Goal: Information Seeking & Learning: Learn about a topic

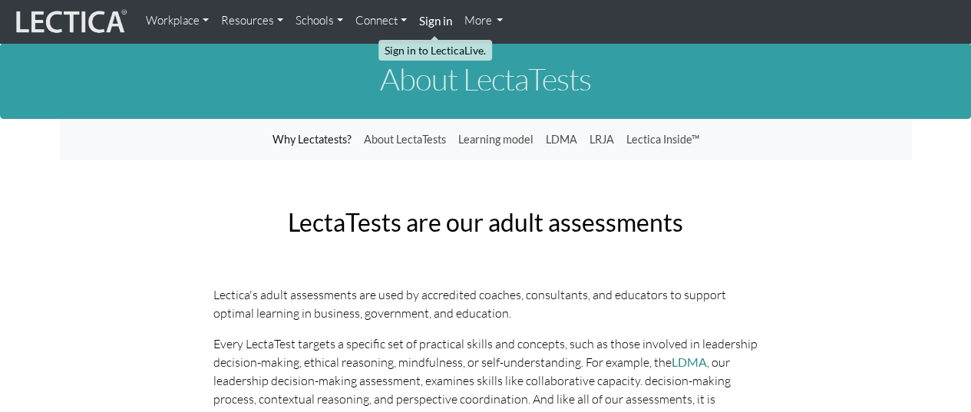
click at [440, 21] on strong "Sign in" at bounding box center [435, 21] width 33 height 14
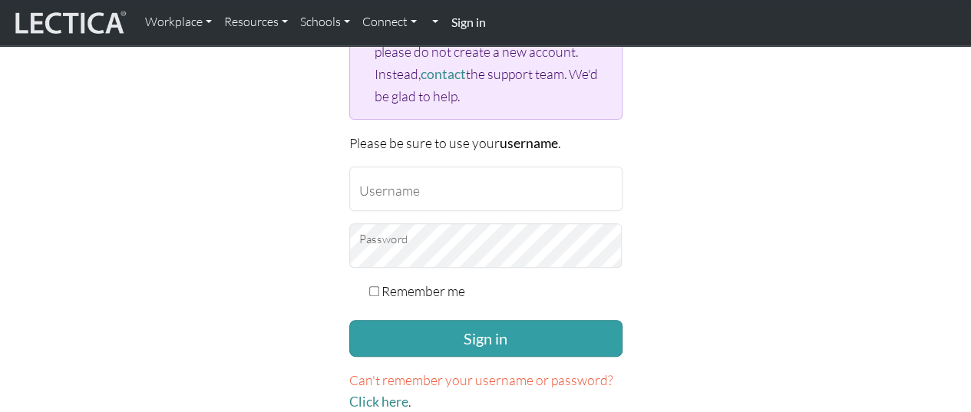
scroll to position [307, 0]
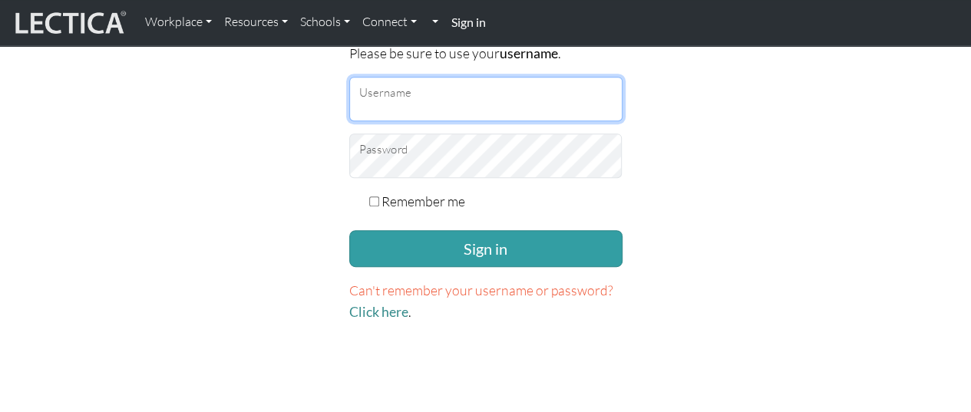
type input "durwinfoster"
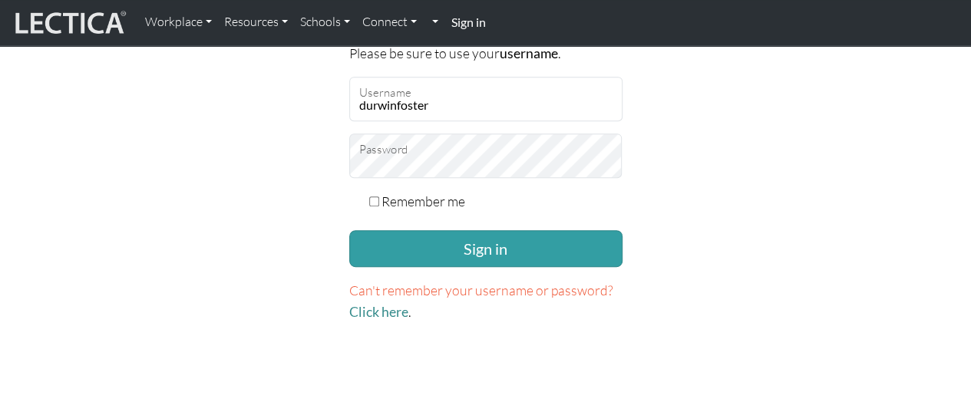
click at [371, 196] on input "Remember me" at bounding box center [374, 201] width 10 height 10
checkbox input "true"
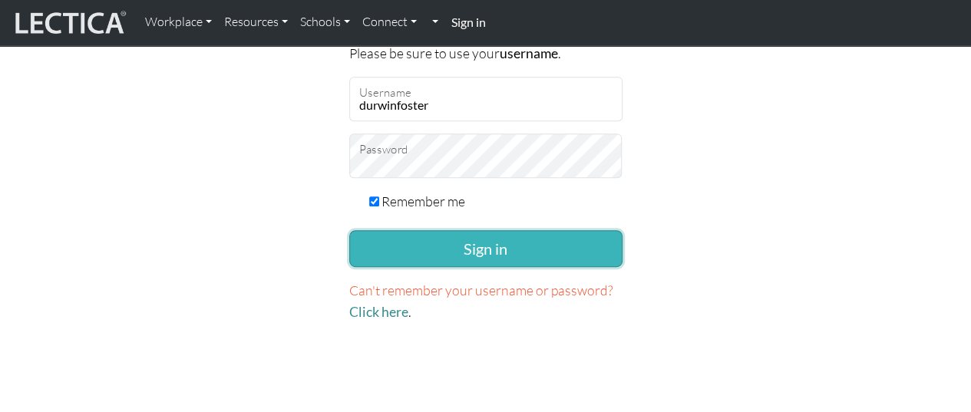
click at [409, 249] on button "Sign in" at bounding box center [485, 248] width 273 height 37
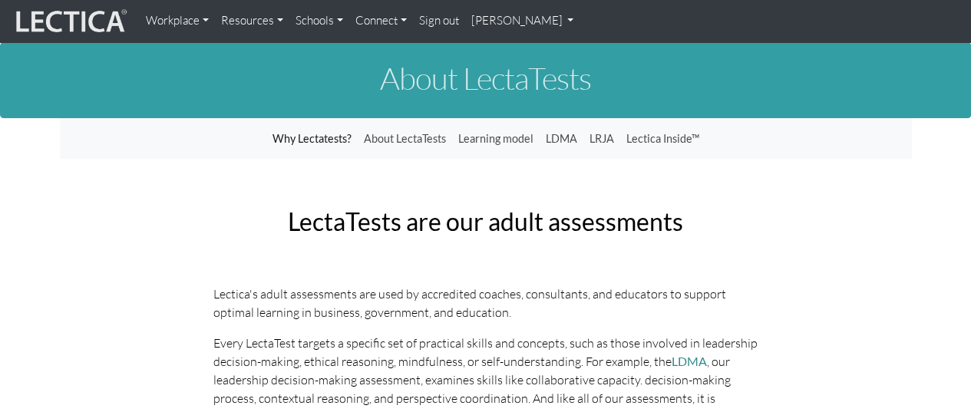
click at [275, 15] on link "Resources" at bounding box center [252, 21] width 74 height 30
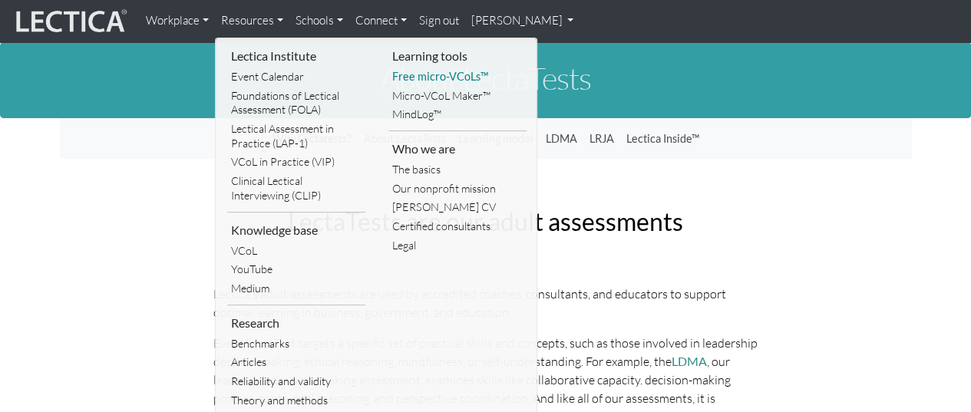
click at [441, 77] on link "Free micro-VCoLs™" at bounding box center [457, 77] width 138 height 19
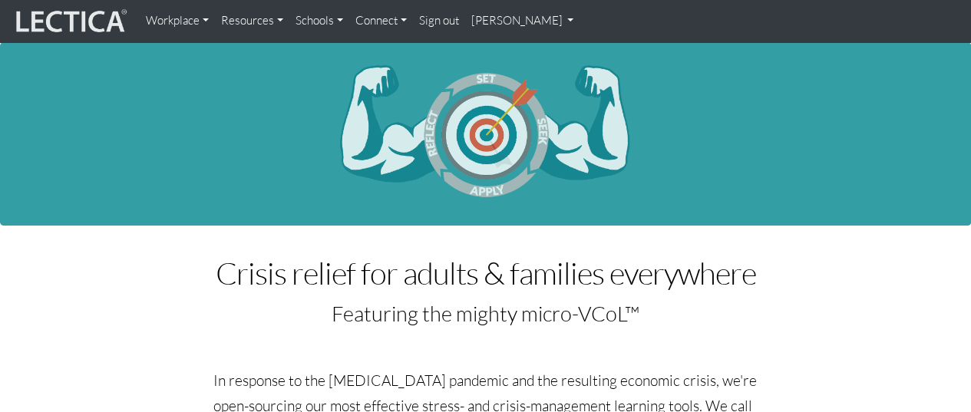
click at [396, 19] on link "Connect" at bounding box center [381, 21] width 64 height 30
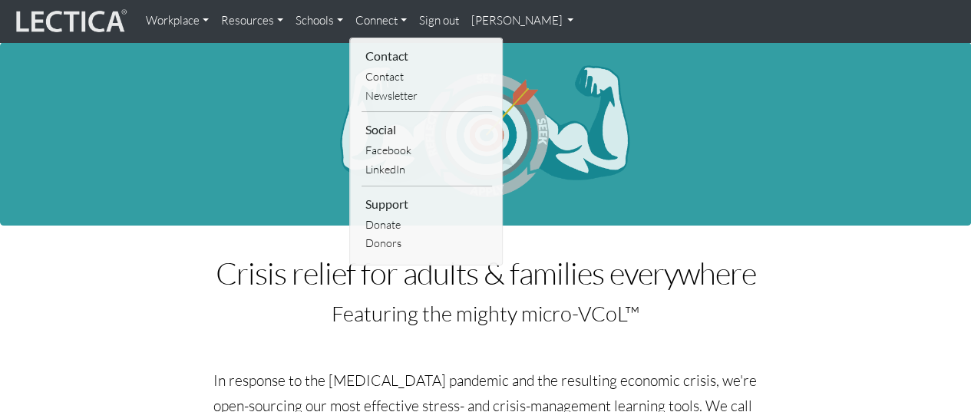
click at [322, 22] on link "Schools" at bounding box center [319, 21] width 60 height 30
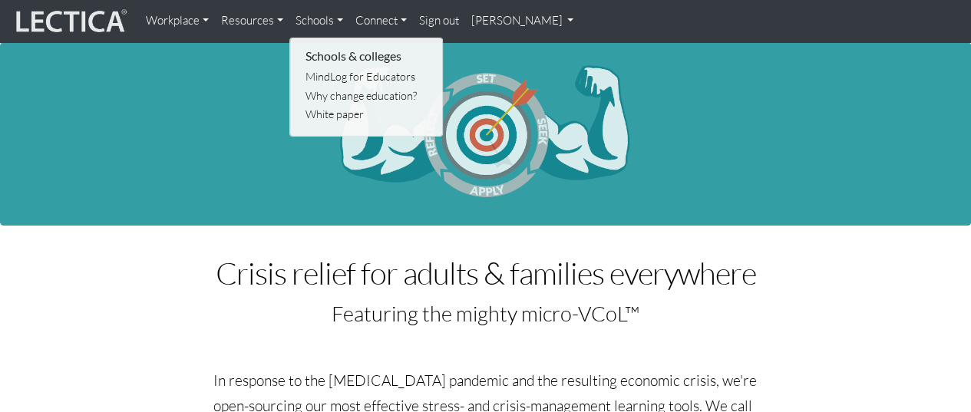
click at [267, 17] on link "Resources" at bounding box center [252, 21] width 74 height 30
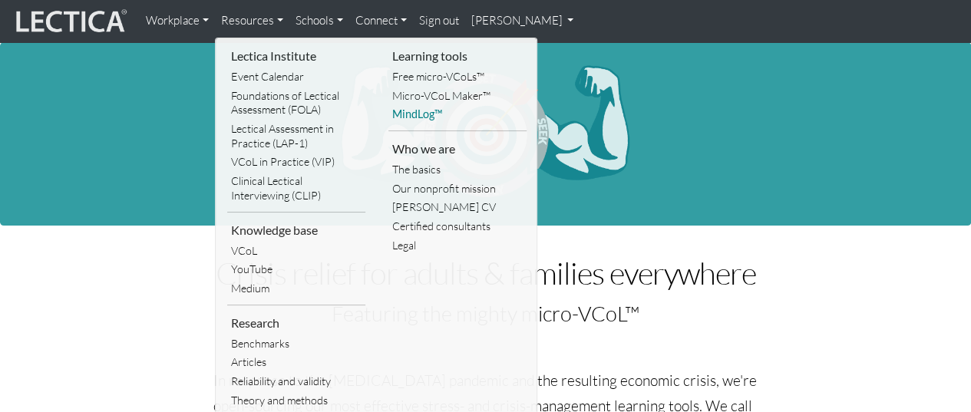
click at [424, 115] on link "MindLog™" at bounding box center [457, 114] width 138 height 19
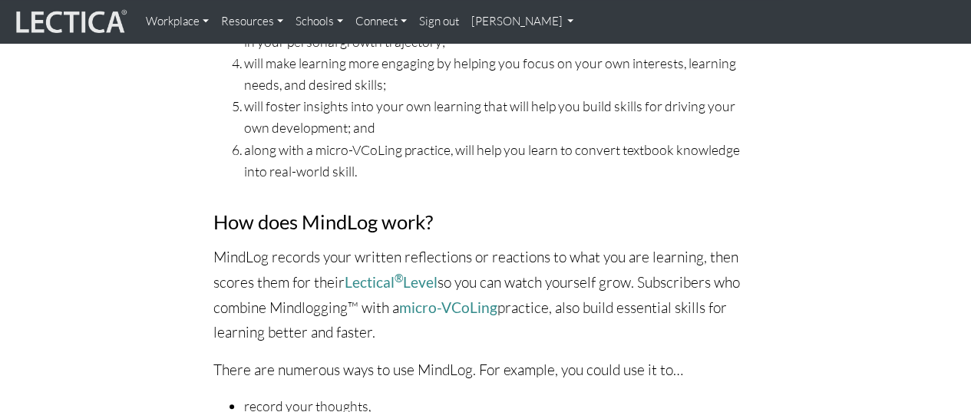
scroll to position [767, 0]
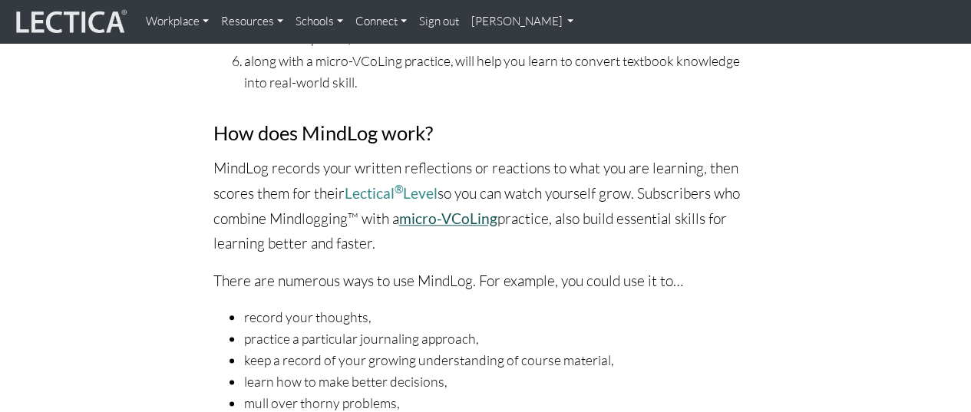
click at [457, 217] on link "micro-VCoLing" at bounding box center [448, 218] width 98 height 18
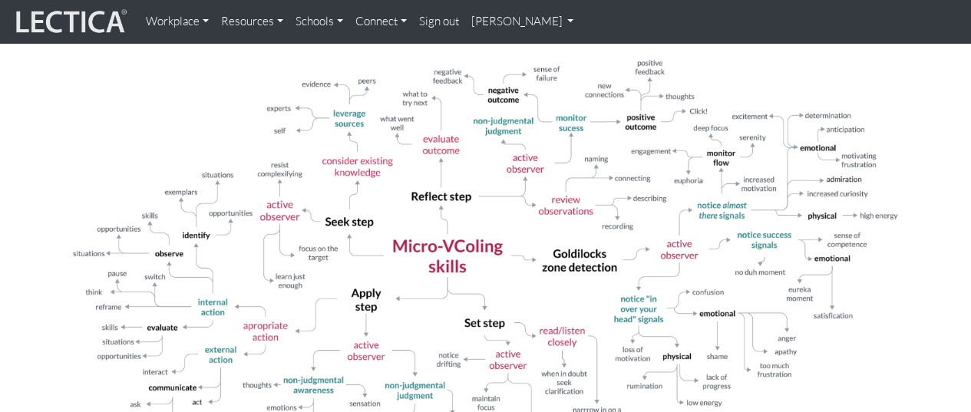
scroll to position [2609, 0]
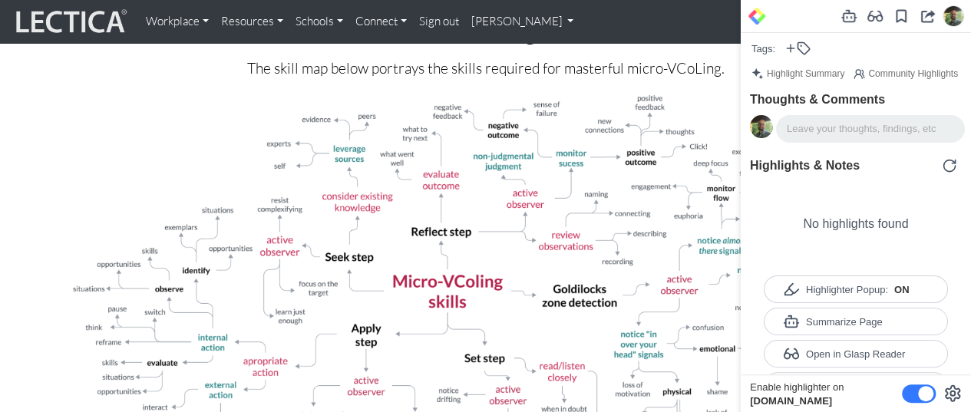
click at [806, 131] on div at bounding box center [869, 128] width 167 height 15
click at [798, 47] on icon at bounding box center [804, 49] width 12 height 12
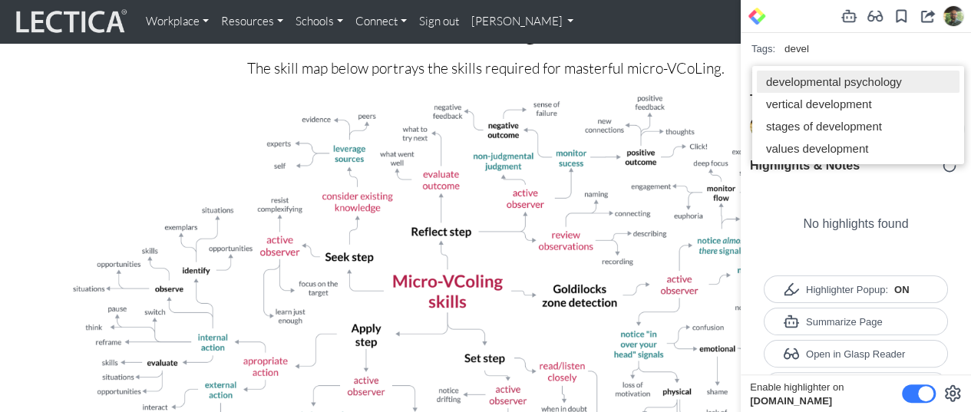
type input "devel"
click at [800, 80] on div "developmental psychology" at bounding box center [834, 81] width 136 height 13
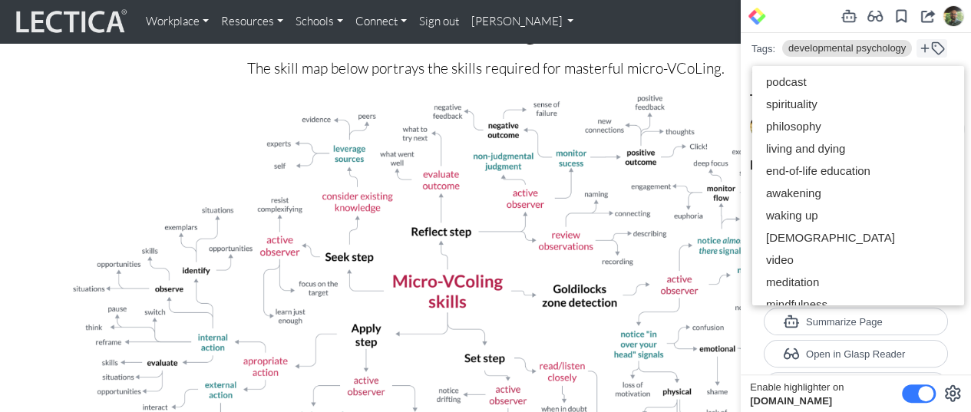
click at [929, 46] on icon at bounding box center [924, 48] width 12 height 12
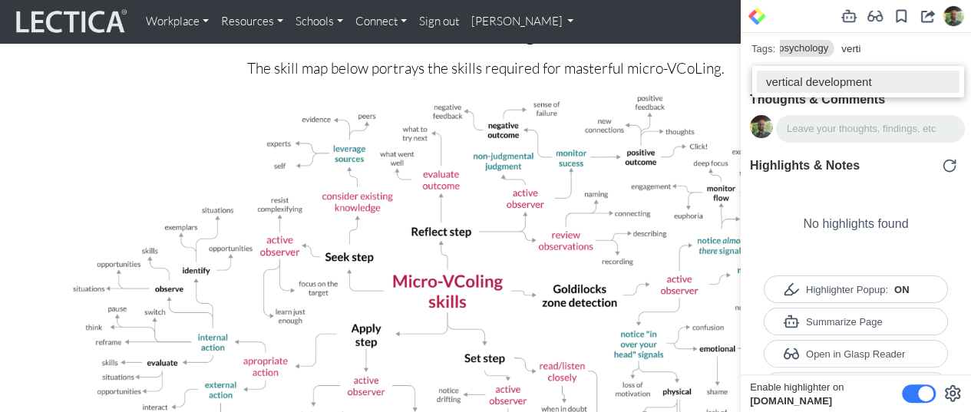
type input "verti"
click at [797, 82] on div "vertical development" at bounding box center [819, 81] width 106 height 13
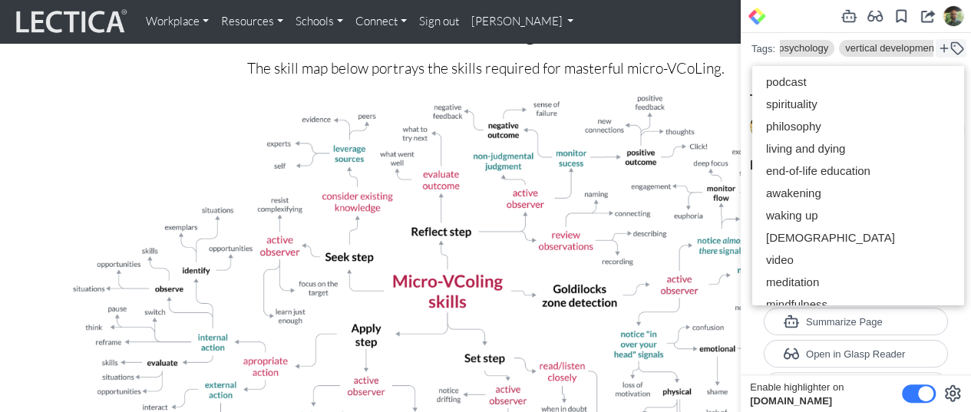
click at [945, 51] on icon at bounding box center [944, 48] width 12 height 12
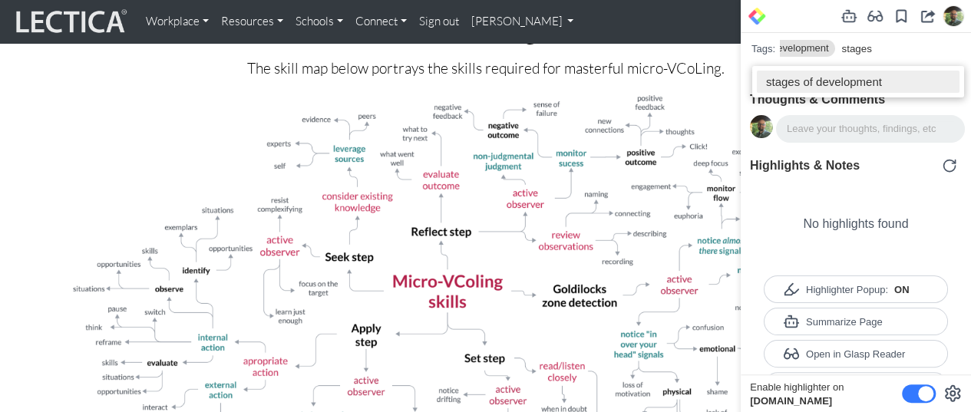
type input "stages"
click at [843, 82] on div "stages of development" at bounding box center [824, 81] width 116 height 13
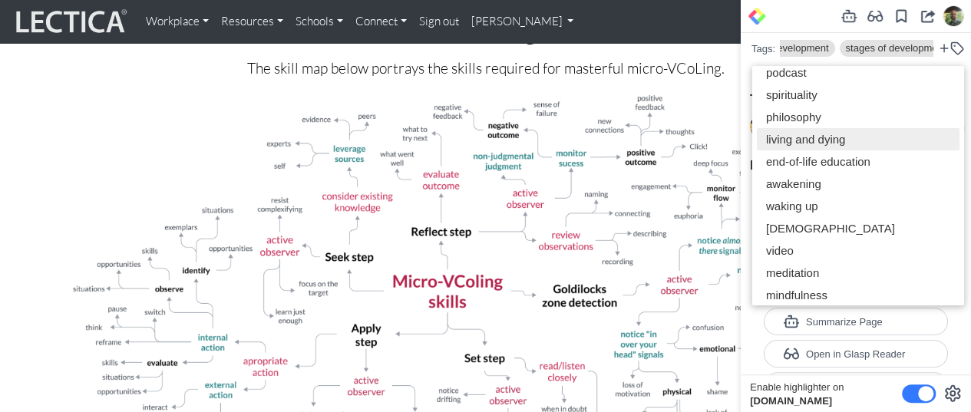
scroll to position [0, 0]
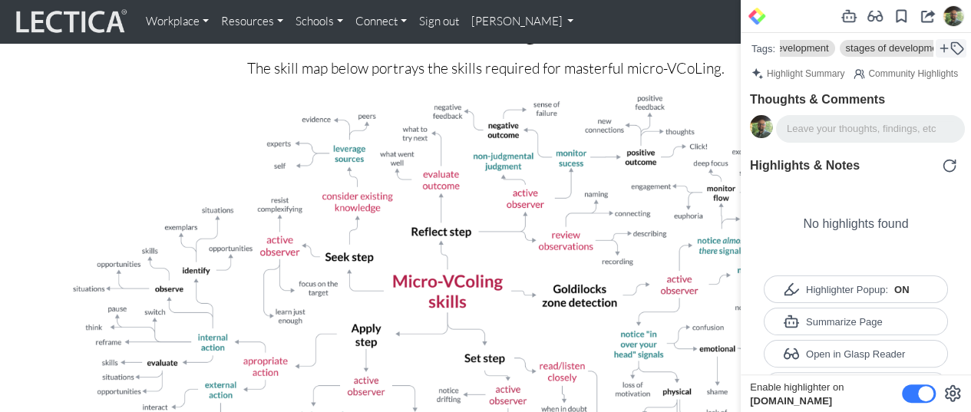
click at [946, 51] on icon at bounding box center [944, 48] width 12 height 12
type input "learning"
click at [900, 11] on icon at bounding box center [900, 17] width 9 height 12
